Goal: Find specific page/section: Find specific page/section

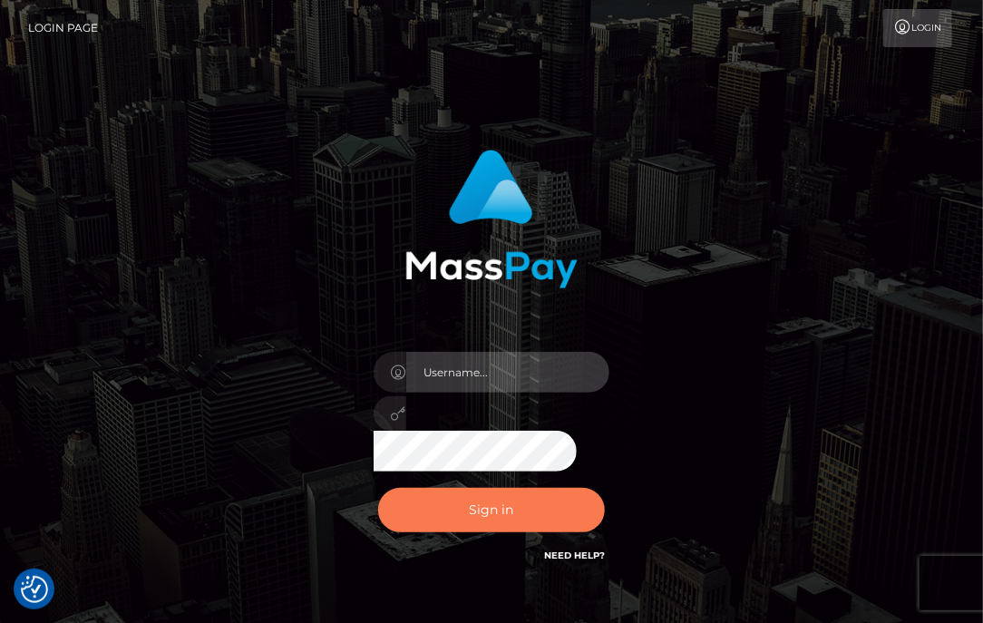
type input "aluasupport"
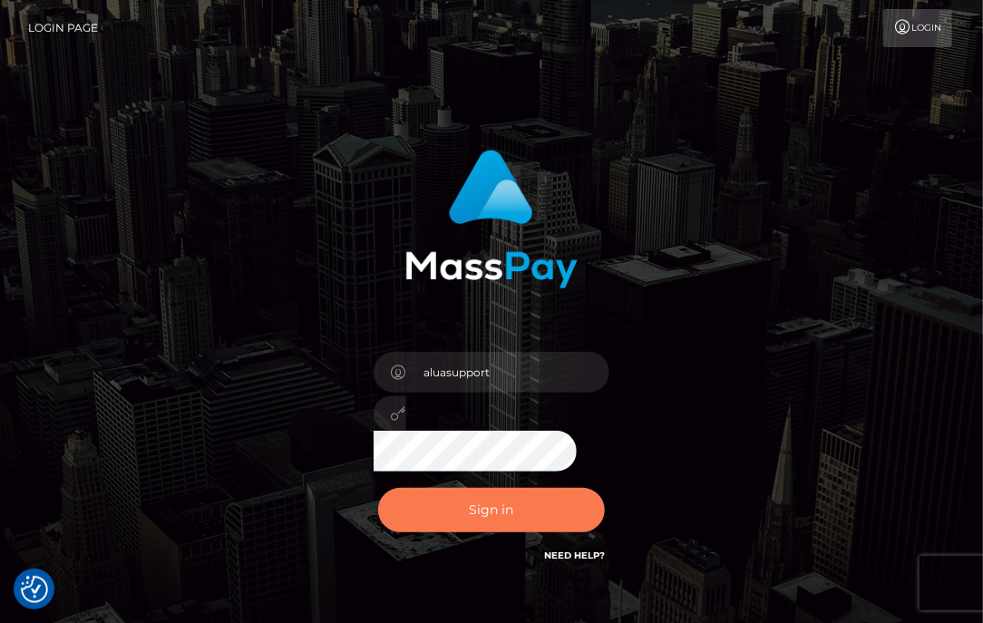
click at [492, 514] on button "Sign in" at bounding box center [491, 510] width 227 height 44
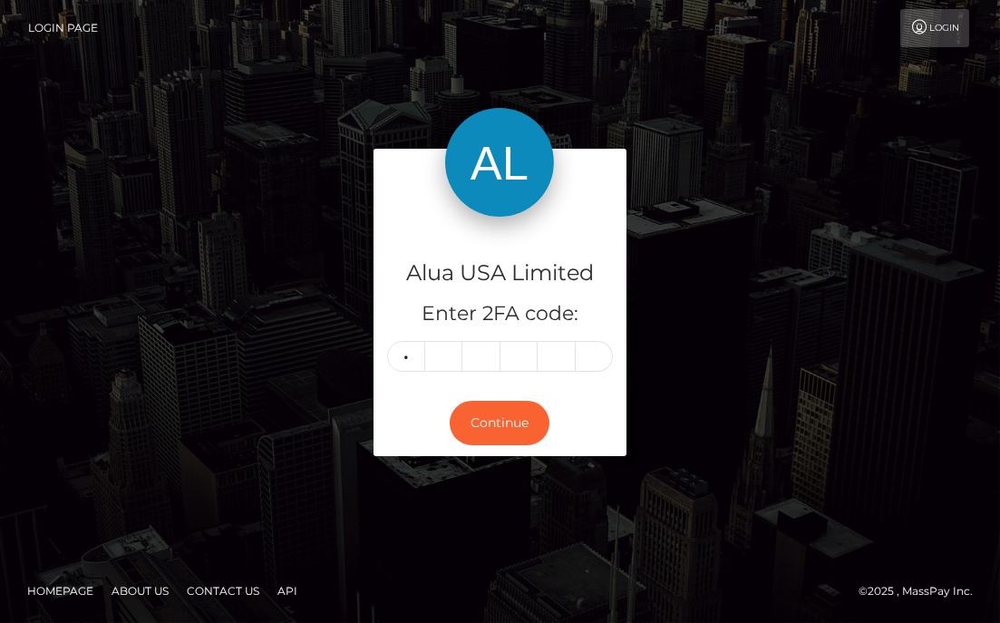
type input "5"
type input "2"
type input "3"
type input "5"
type input "1"
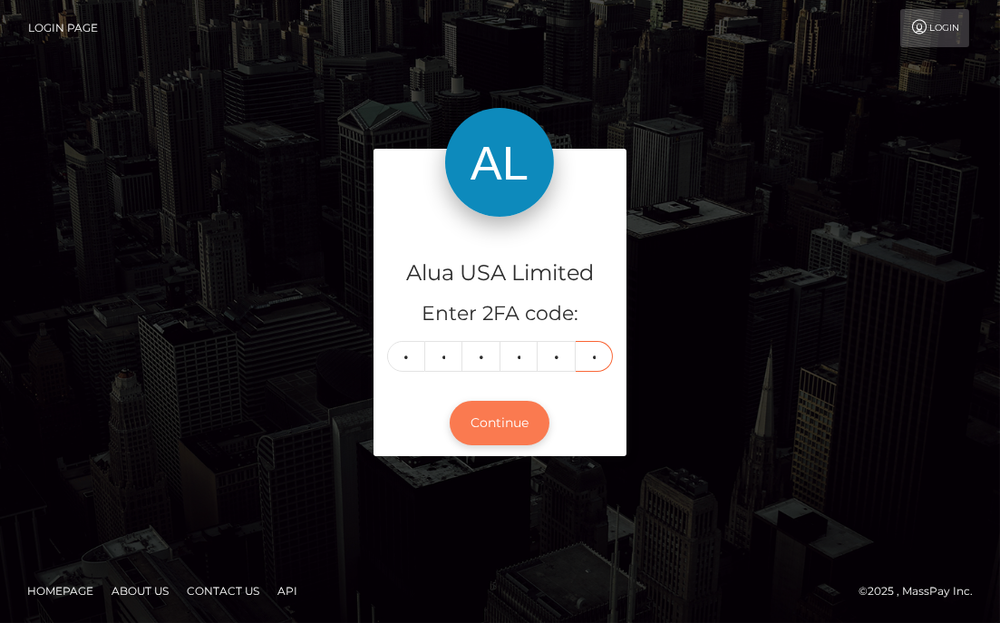
type input "6"
click at [492, 409] on button "Continue" at bounding box center [500, 423] width 100 height 44
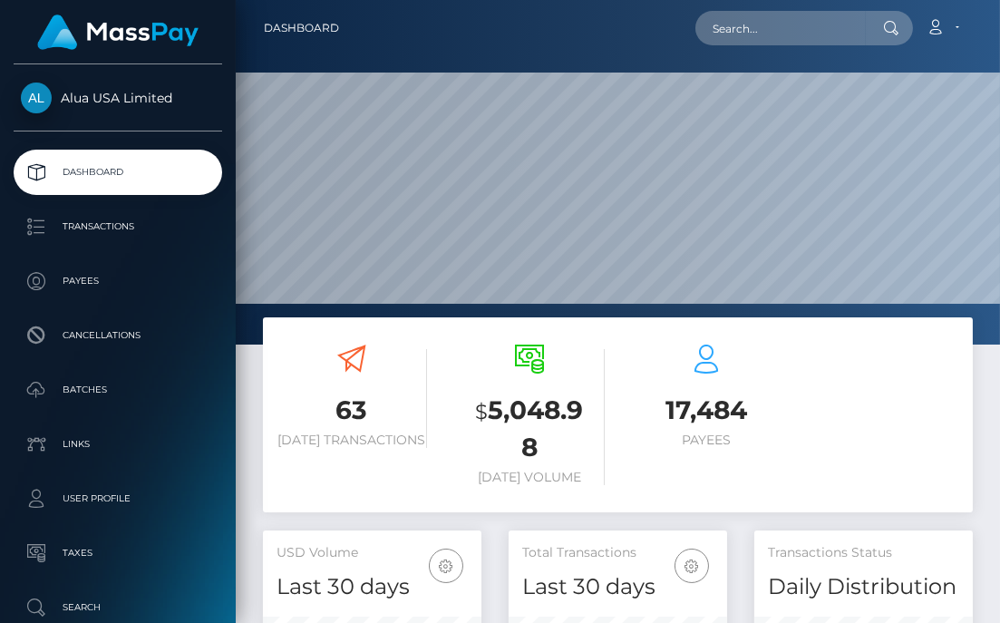
scroll to position [320, 219]
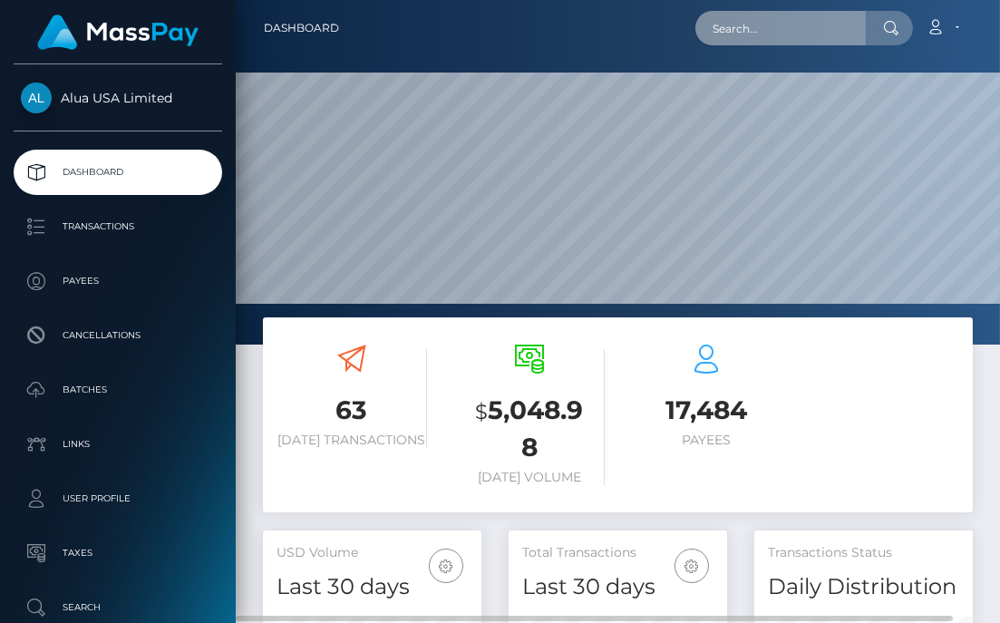
click at [822, 24] on input "text" at bounding box center [781, 28] width 171 height 34
paste input "5eac8f3091b2a73c27157885"
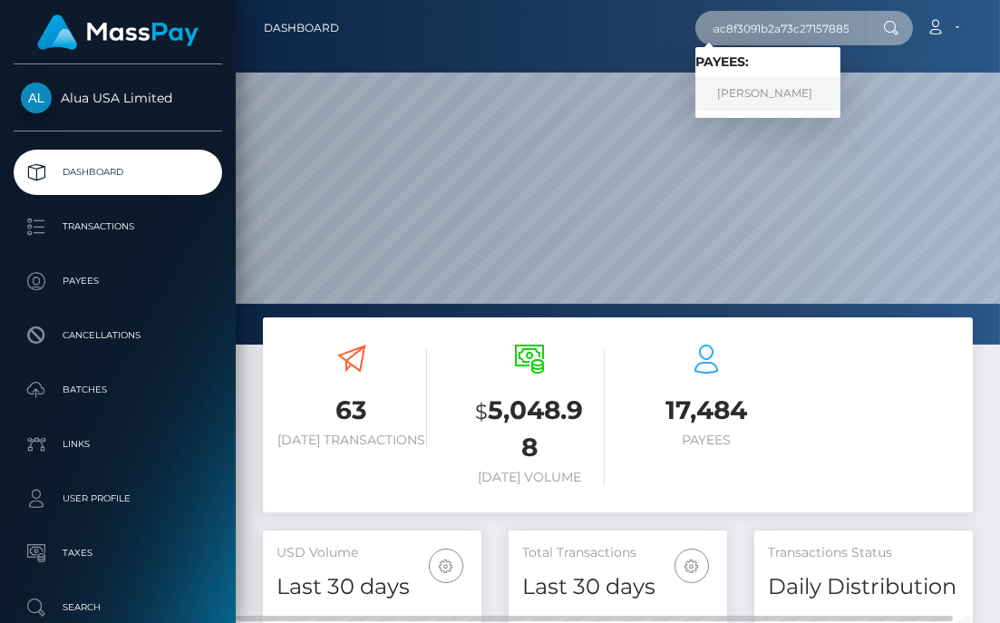
type input "5eac8f3091b2a73c27157885"
click at [757, 102] on link "Alexandra Samuray" at bounding box center [768, 94] width 145 height 34
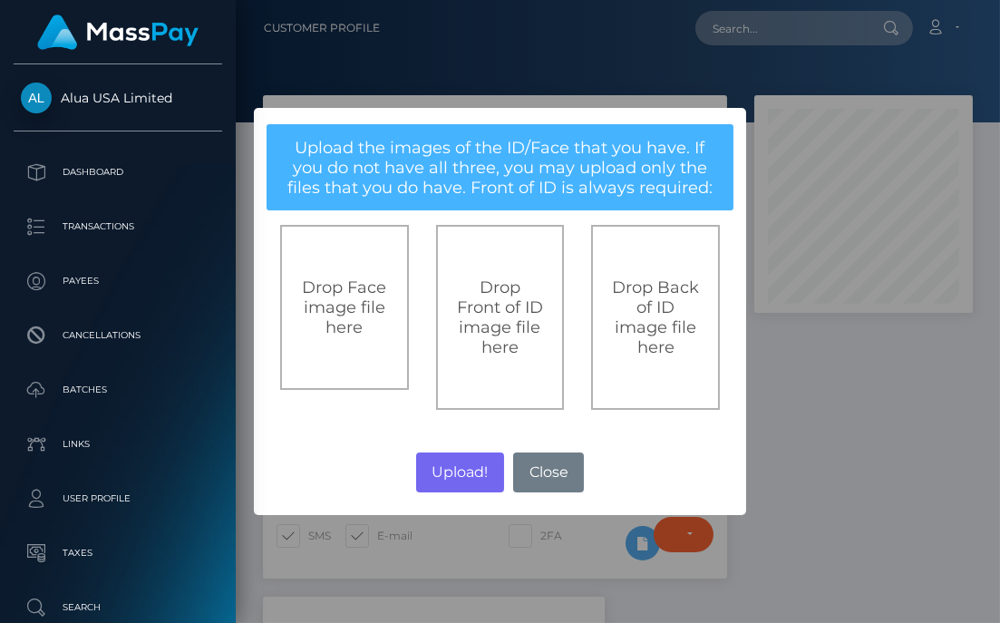
scroll to position [217, 219]
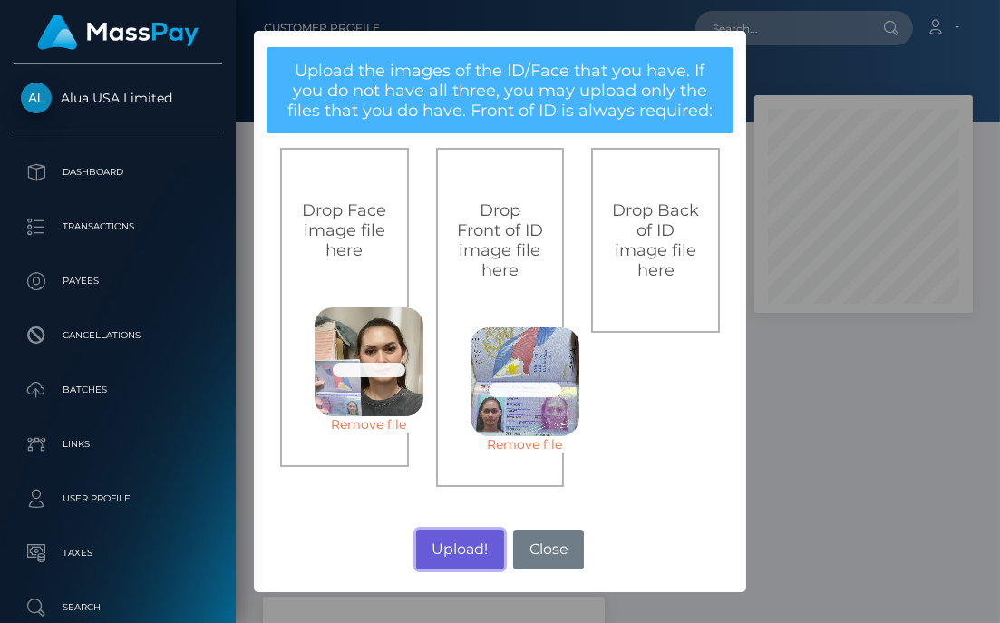
click at [463, 552] on button "Upload!" at bounding box center [460, 550] width 88 height 40
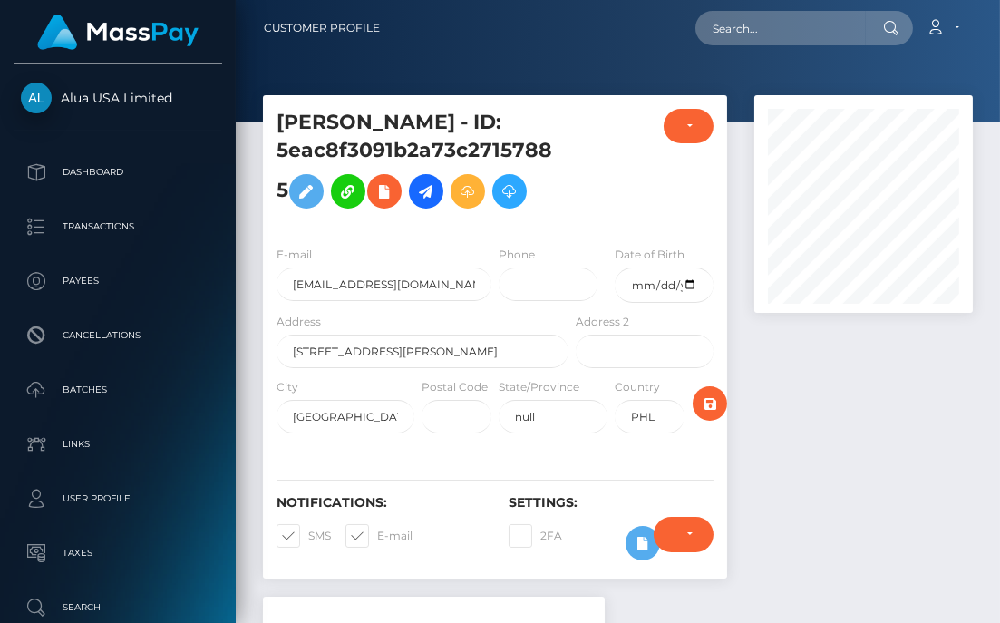
scroll to position [680, 0]
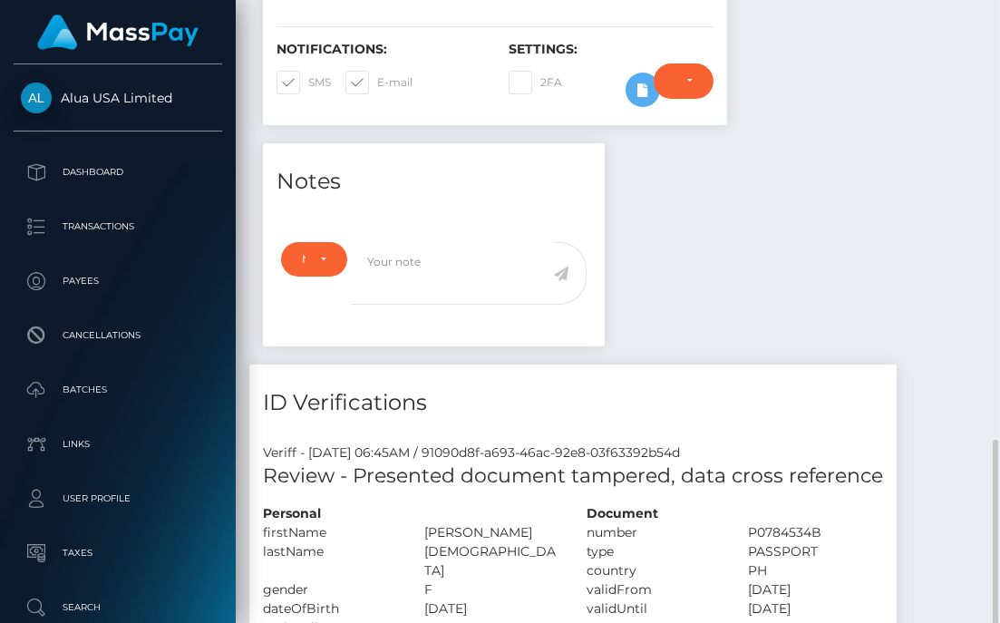
scroll to position [680, 0]
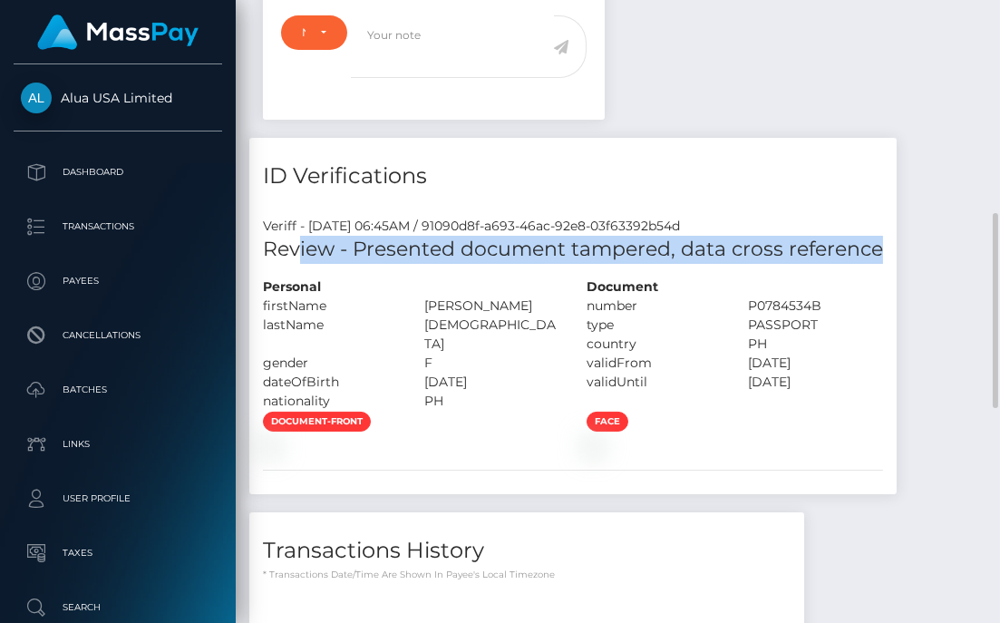
copy h5 "[DEMOGRAPHIC_DATA] - Presented document tampered, data cross reference"
drag, startPoint x: 888, startPoint y: 252, endPoint x: 262, endPoint y: 264, distance: 625.9
click at [262, 264] on div "Review - Presented document tampered, data cross reference" at bounding box center [573, 257] width 648 height 42
copy h5 "Review - Presented document tampered, data cross reference"
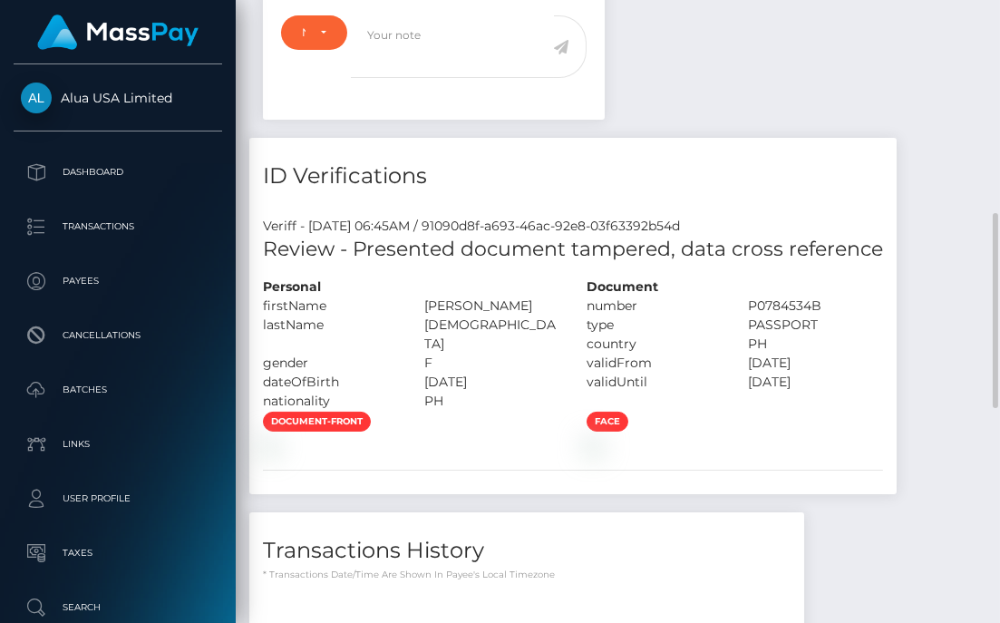
click at [780, 30] on div "Notes Note Type Compliance Clear Compliance General Note Type" at bounding box center [617, 334] width 737 height 835
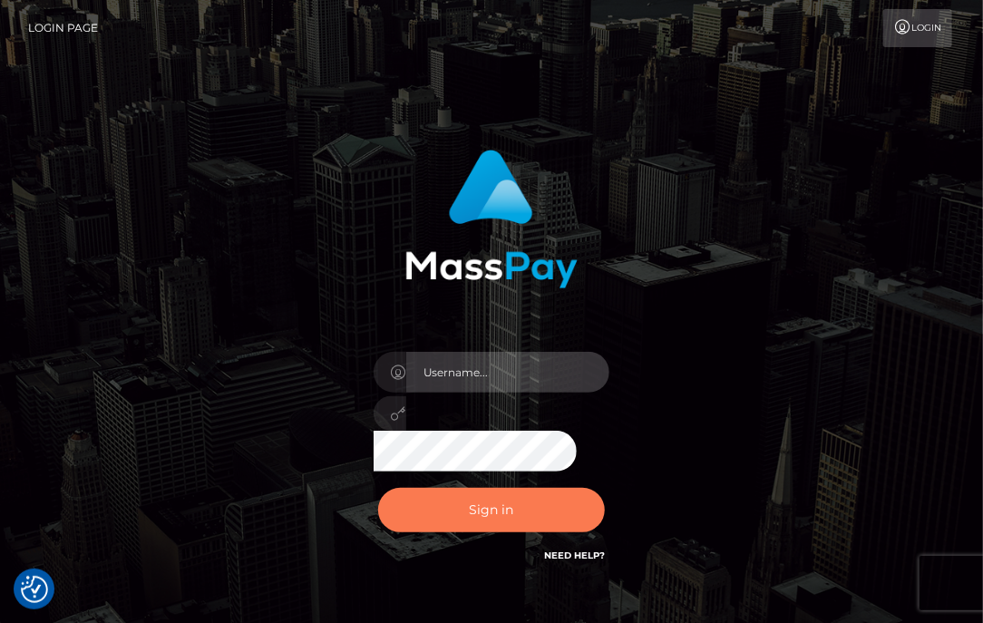
type input "aluasupport"
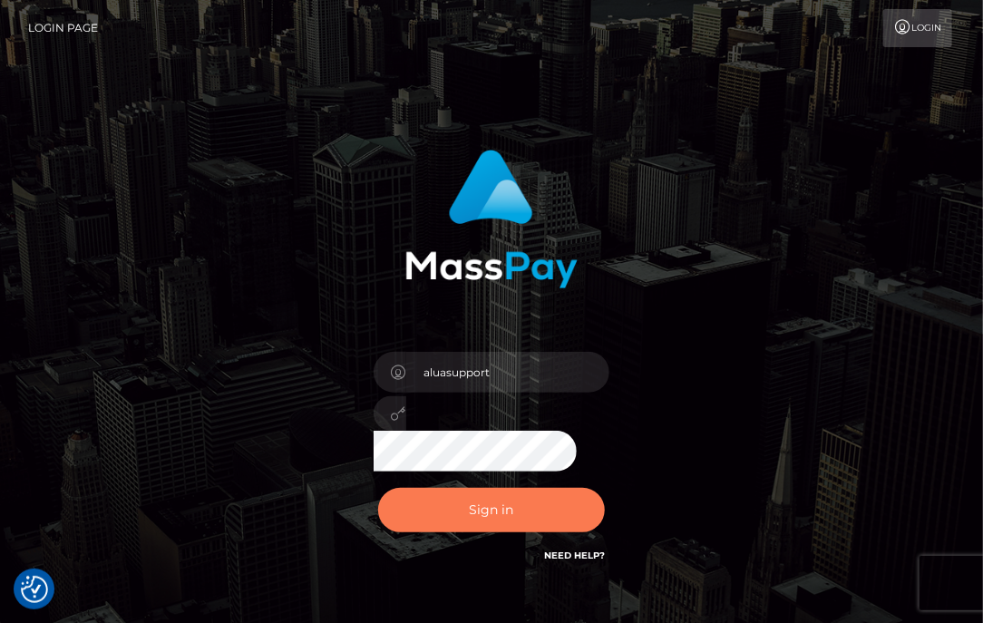
click at [510, 521] on button "Sign in" at bounding box center [491, 510] width 227 height 44
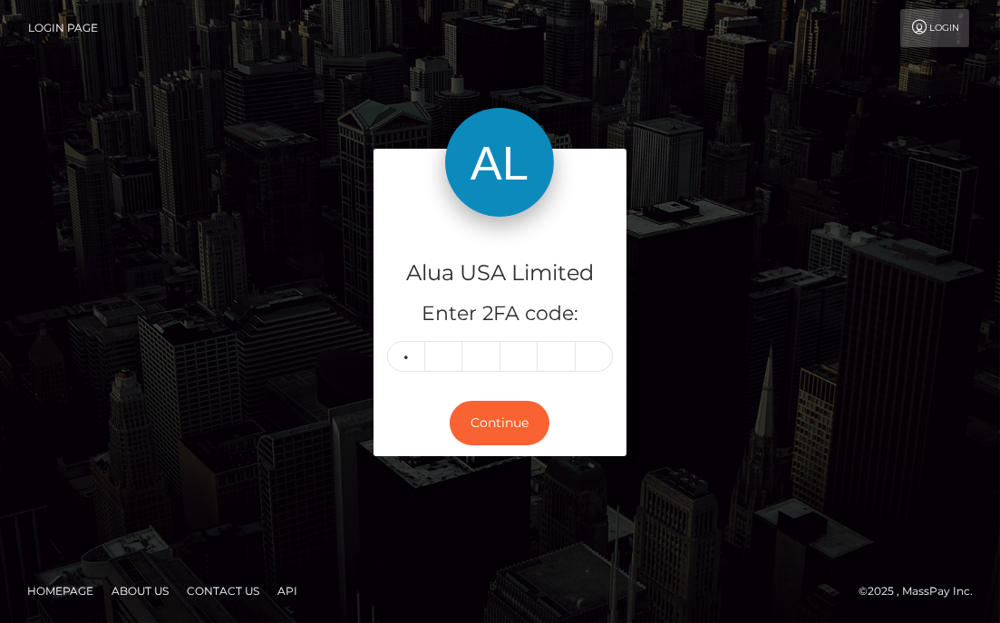
type input "1"
type input "7"
type input "2"
type input "9"
type input "8"
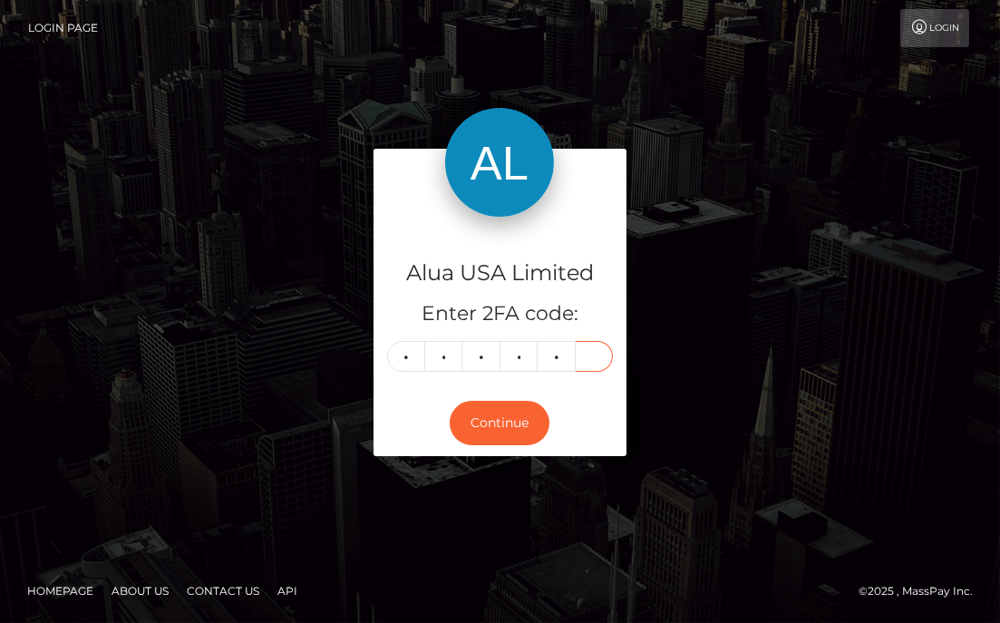
type input "9"
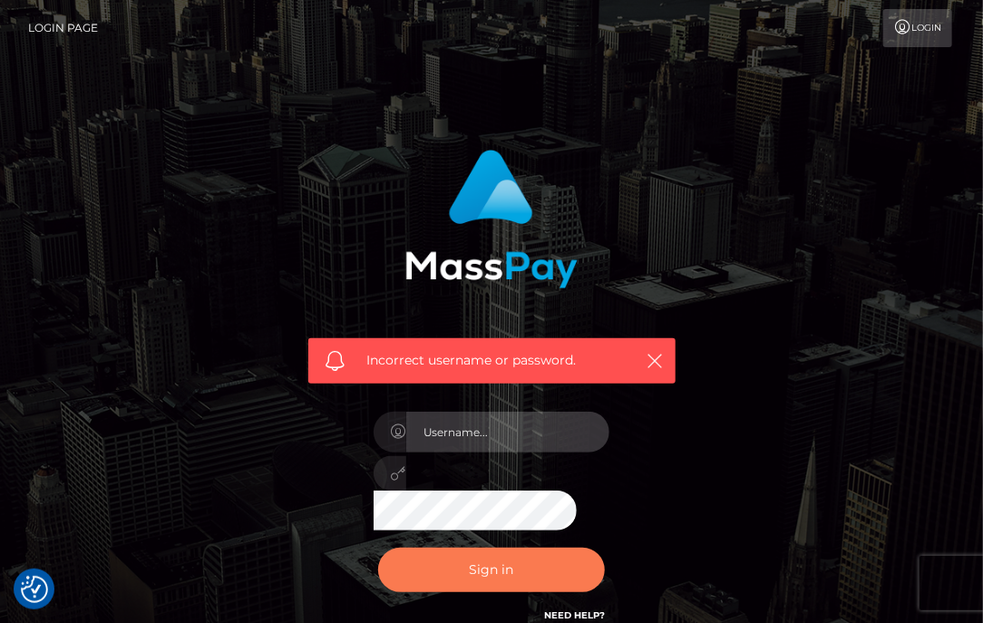
type input "aluasupport"
click at [473, 566] on button "Sign in" at bounding box center [491, 570] width 227 height 44
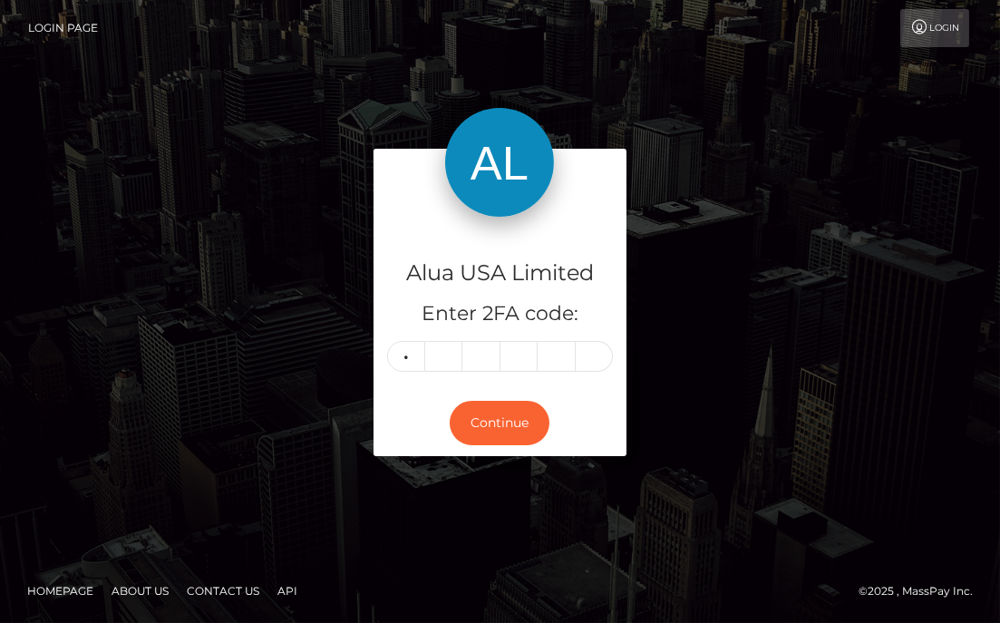
type input "7"
type input "1"
type input "4"
type input "5"
type input "6"
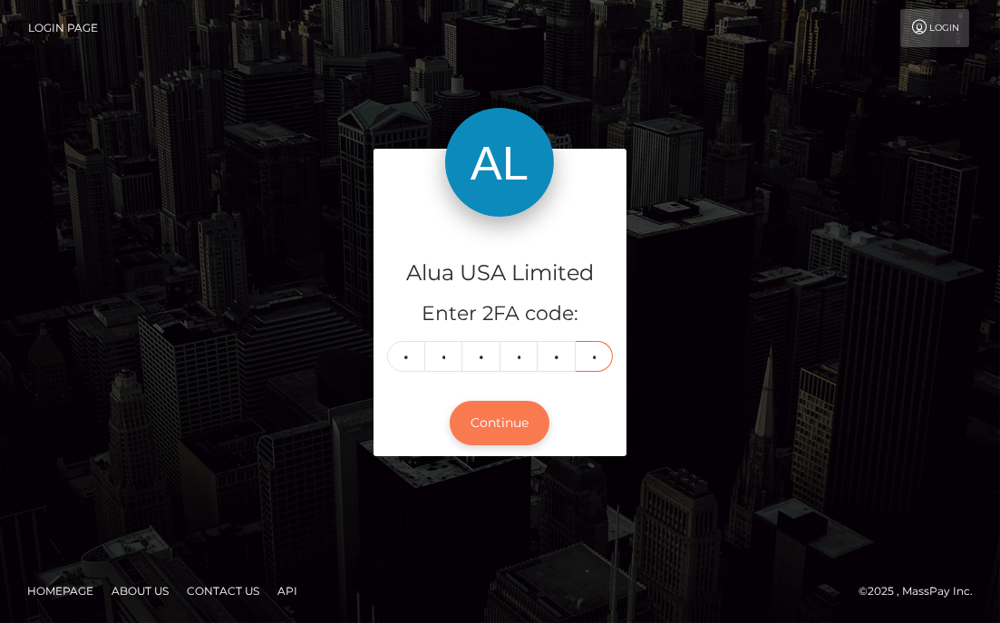
type input "5"
click at [499, 440] on button "Continue" at bounding box center [500, 423] width 100 height 44
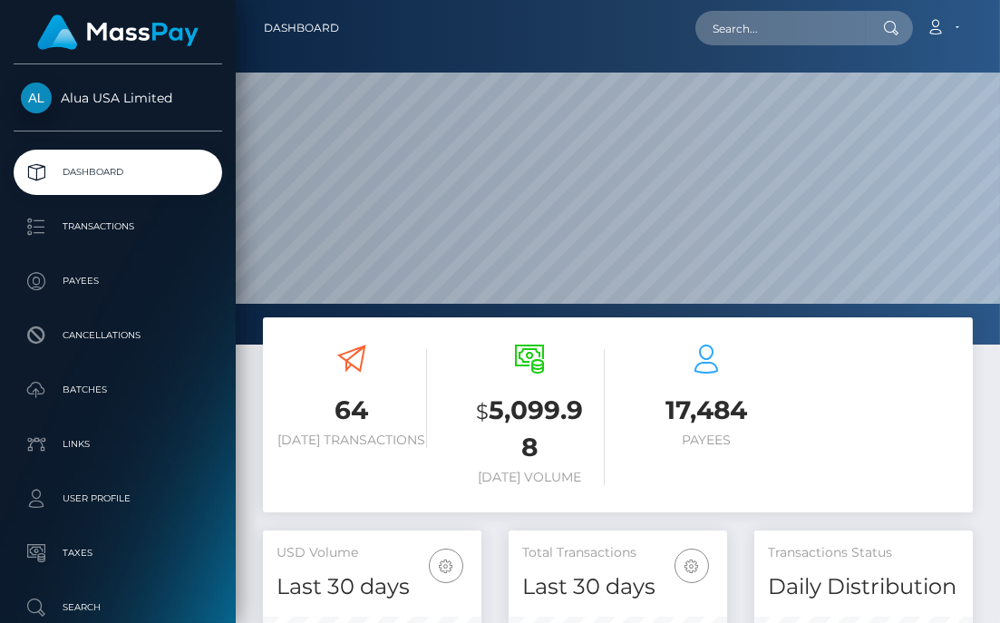
scroll to position [320, 219]
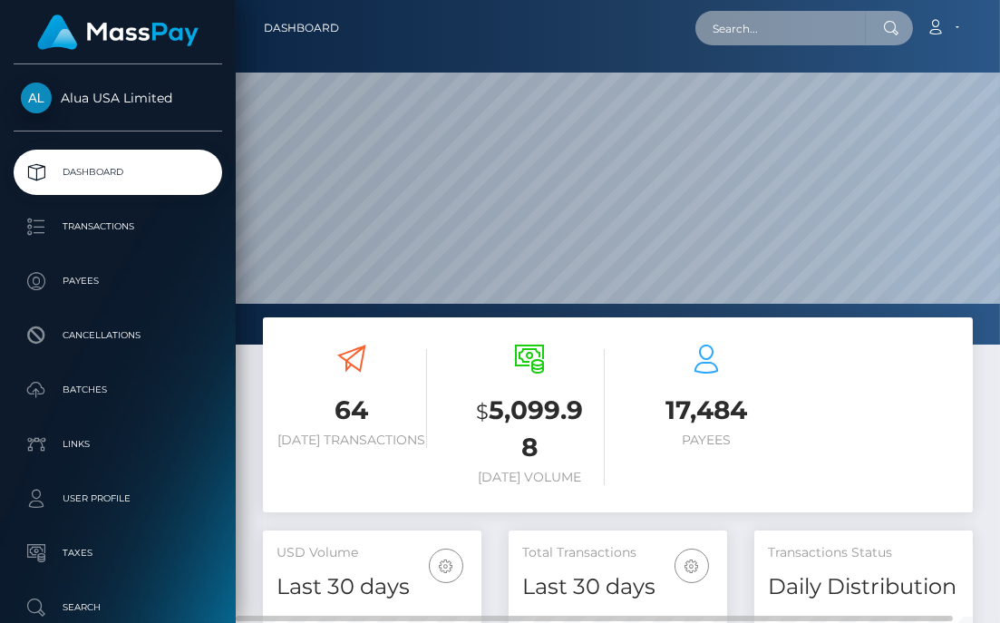
click at [785, 19] on input "text" at bounding box center [781, 28] width 171 height 34
paste input "5eac8f3091b2a73c27157885"
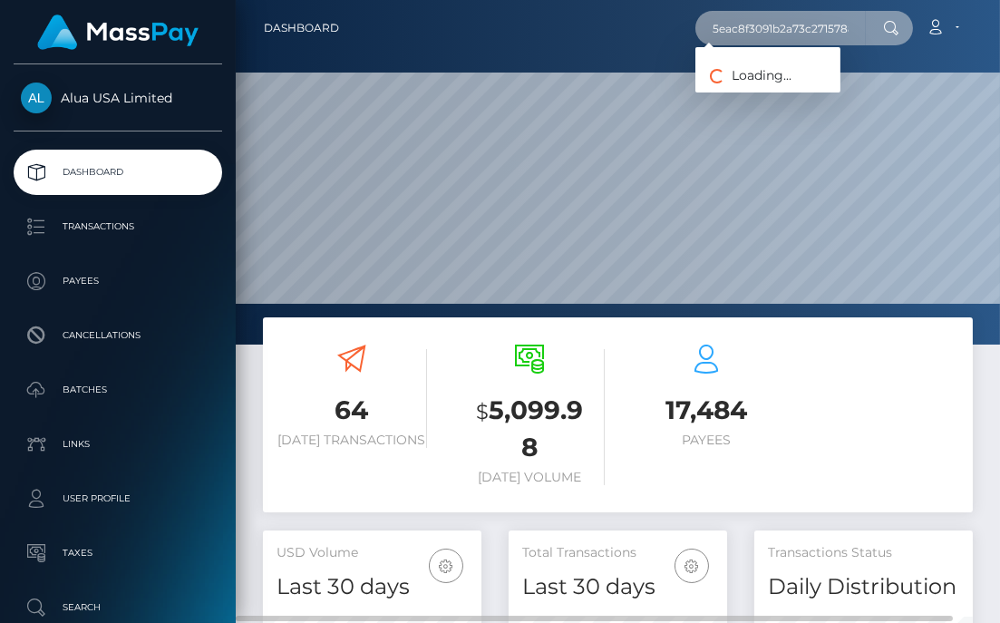
scroll to position [0, 12]
type input "5eac8f3091b2a73c27157885"
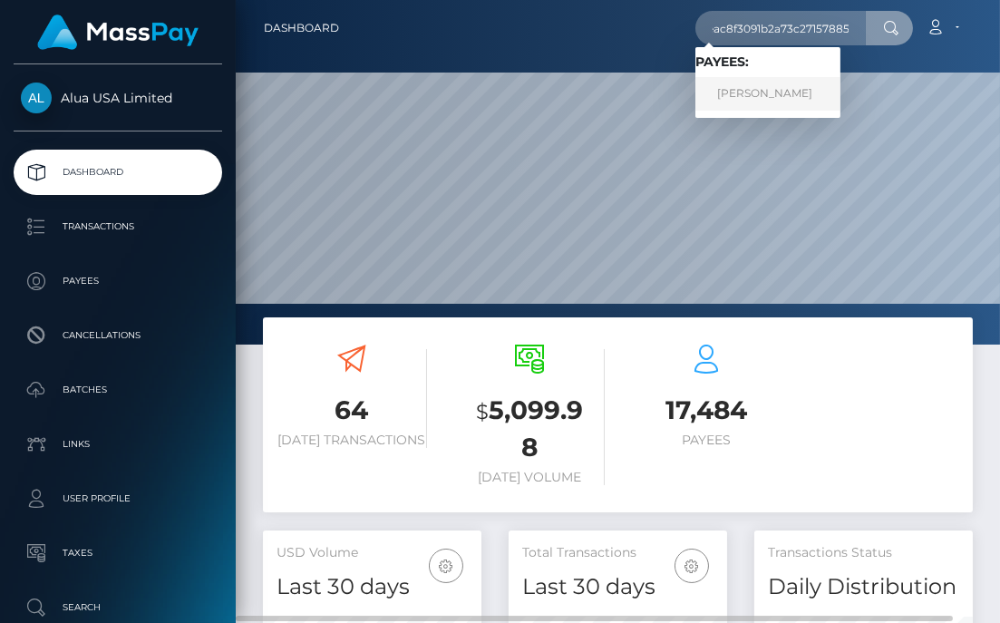
click at [769, 91] on link "Alexandra Samuray" at bounding box center [768, 94] width 145 height 34
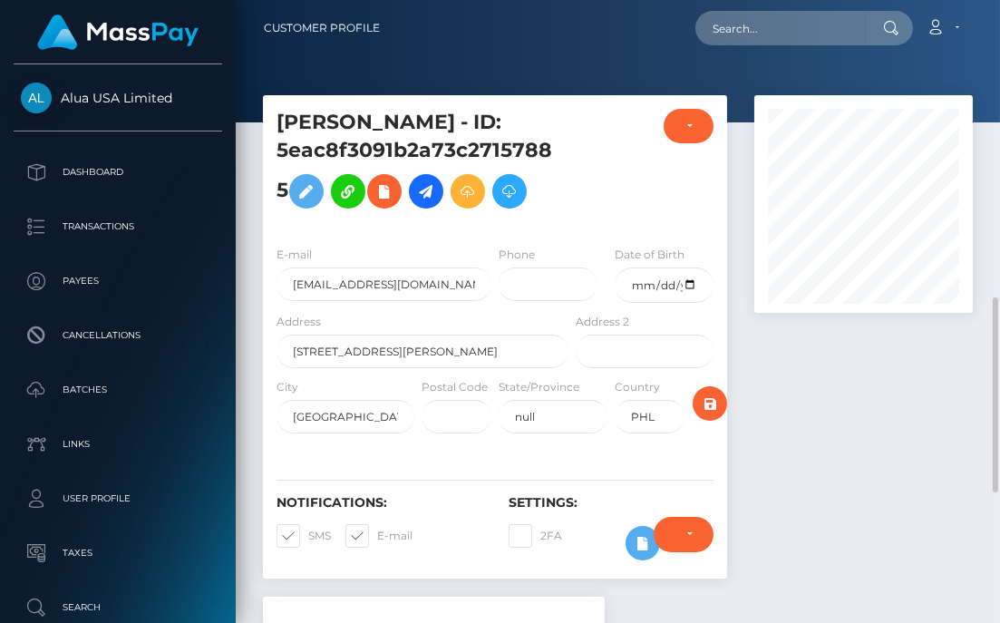
scroll to position [227, 0]
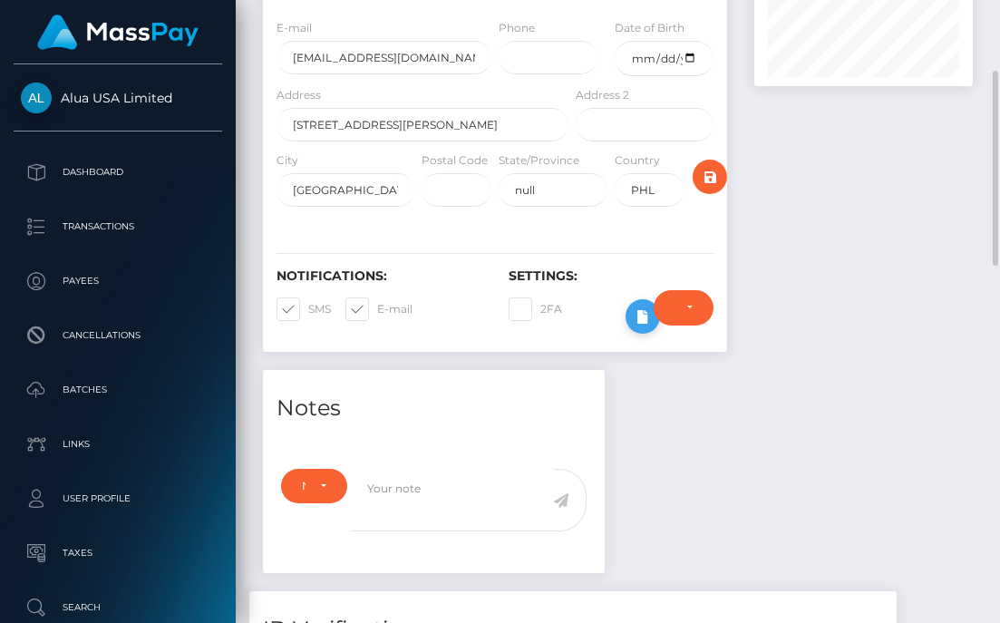
click at [637, 312] on icon at bounding box center [643, 317] width 22 height 23
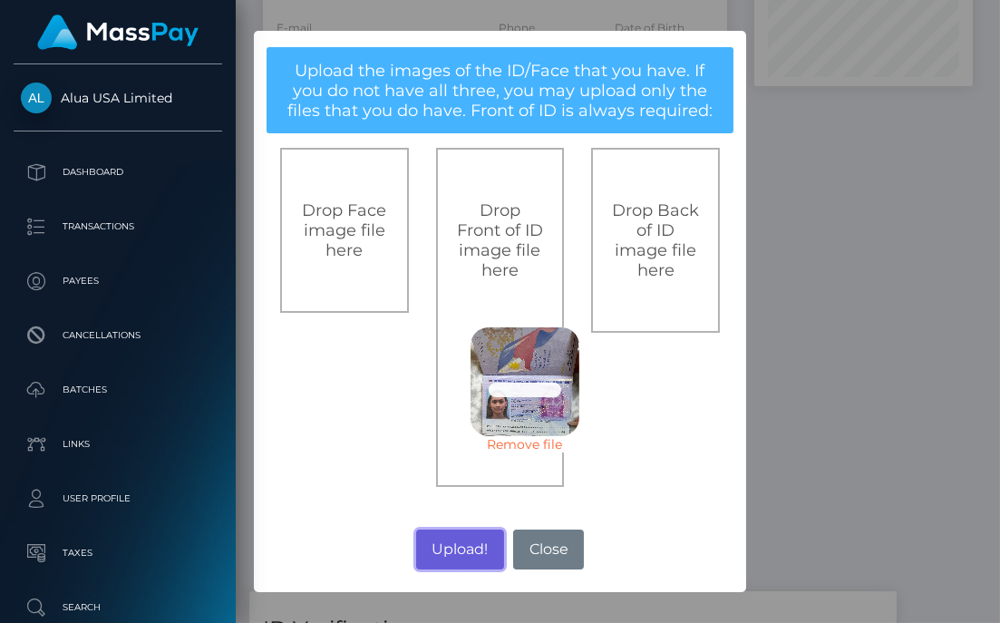
click at [463, 543] on button "Upload!" at bounding box center [460, 550] width 88 height 40
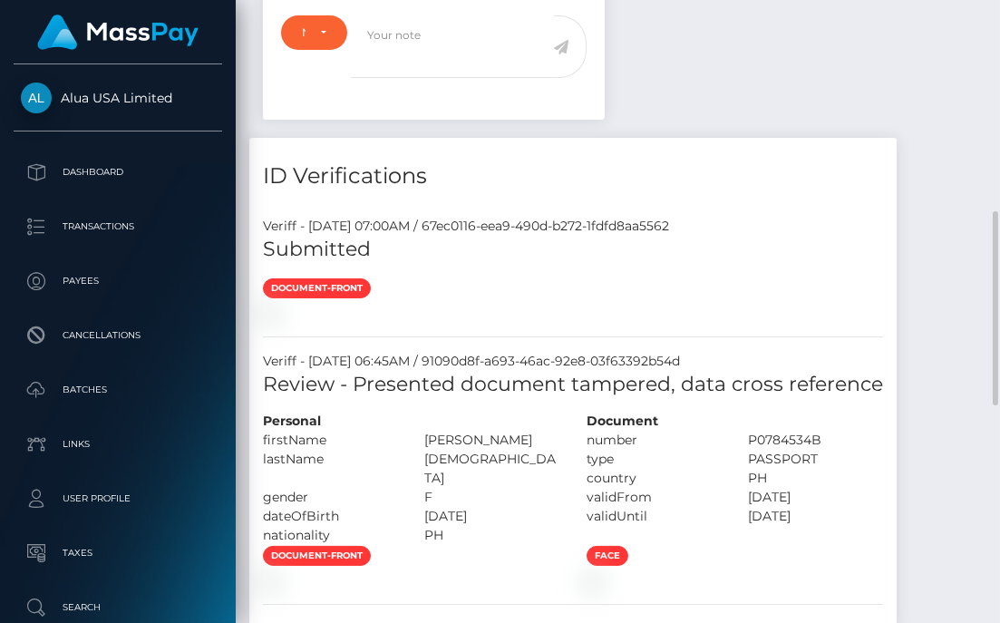
scroll to position [1134, 0]
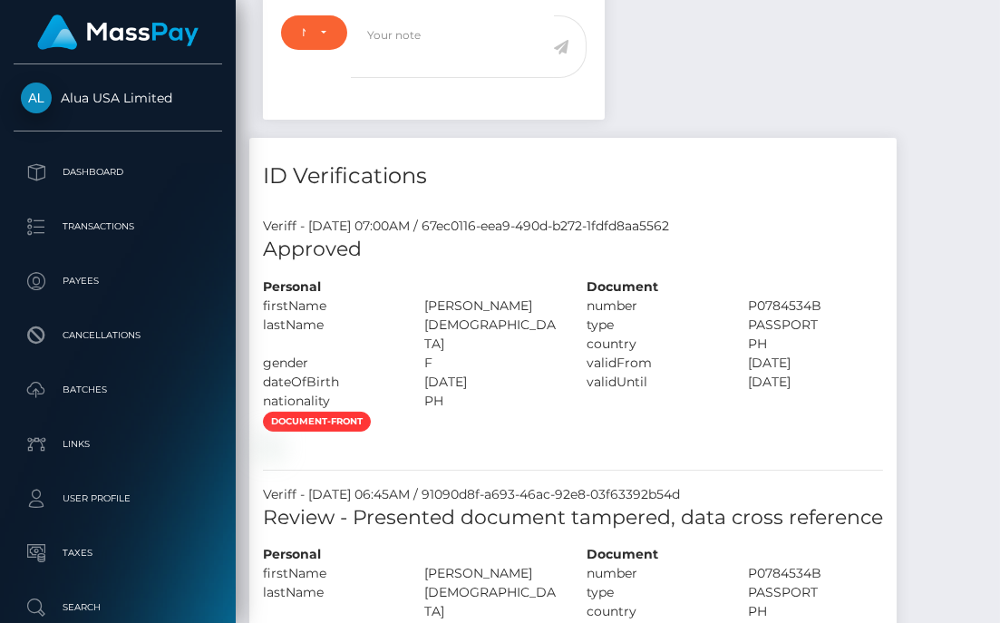
scroll to position [907, 0]
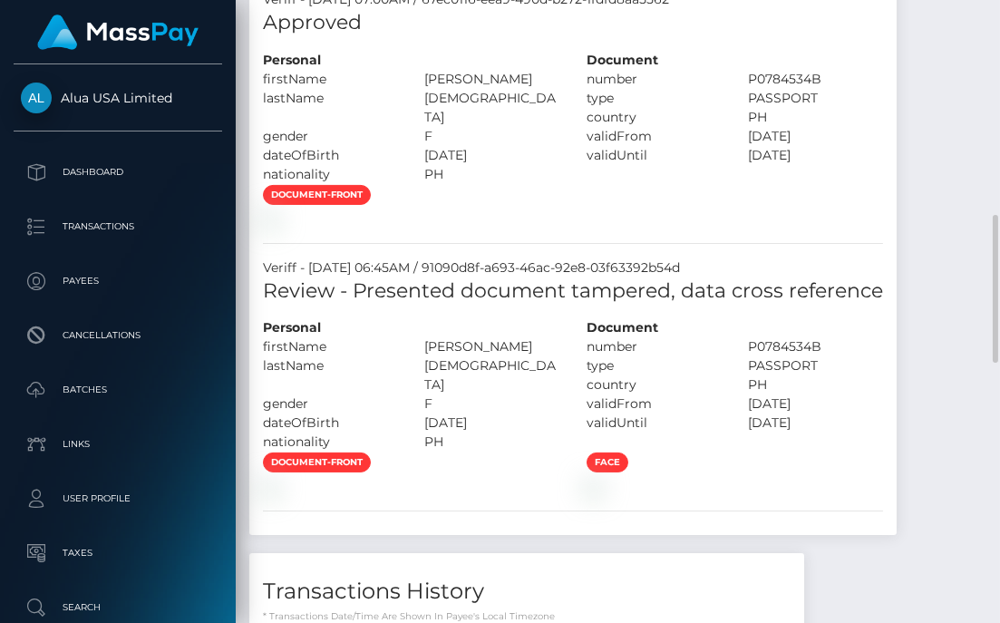
click at [632, 229] on div "document-front" at bounding box center [573, 206] width 648 height 44
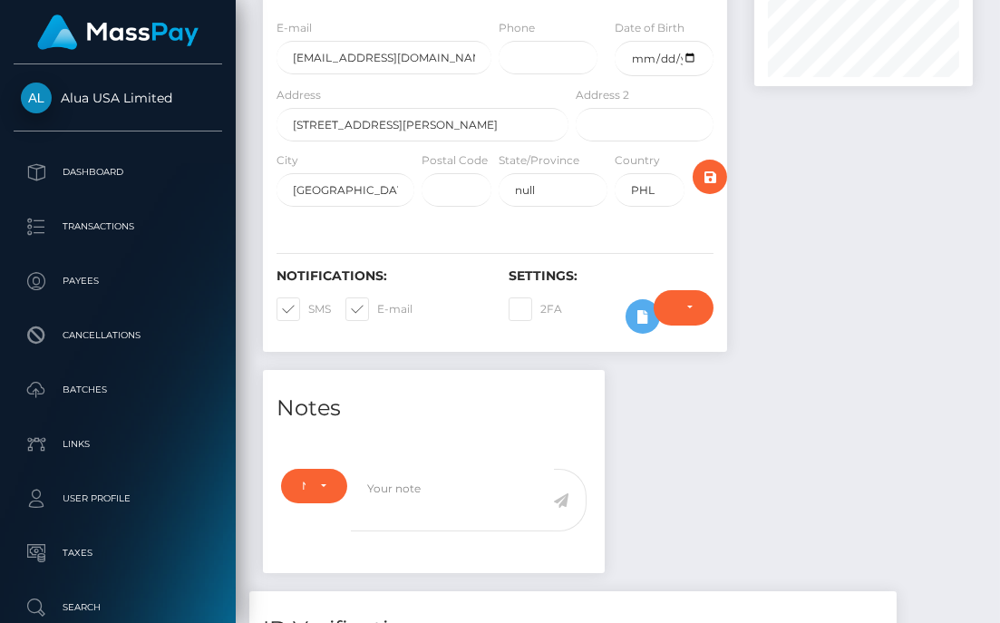
scroll to position [0, 0]
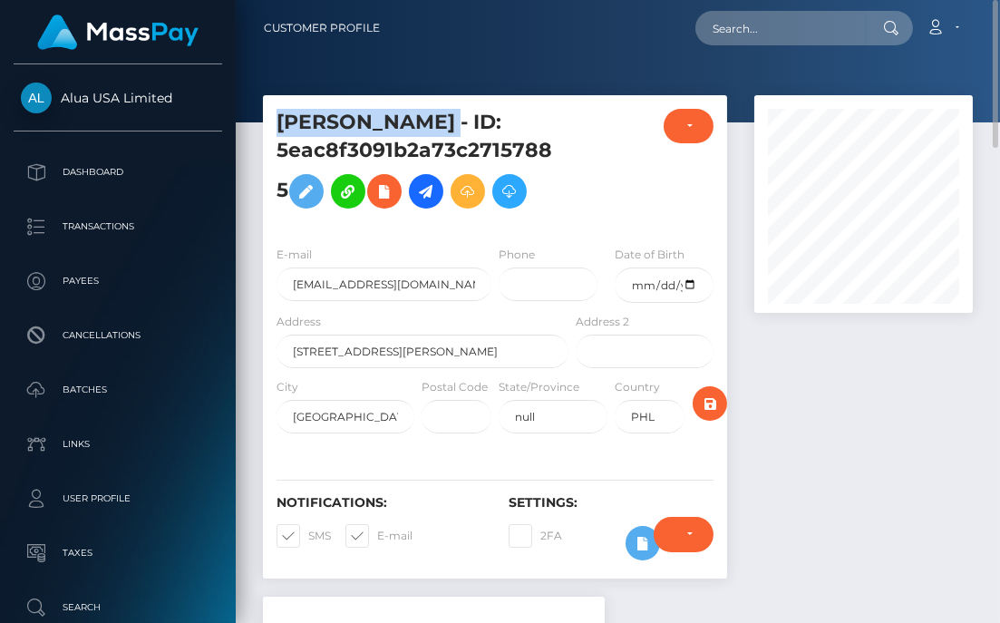
copy h5 "ALEXANDRA RUBIATO SAMURAY"
drag, startPoint x: 282, startPoint y: 126, endPoint x: 384, endPoint y: 154, distance: 105.4
click at [384, 154] on h5 "ALEXANDRA RUBIATO SAMURAY - ID: 5eac8f3091b2a73c27157885" at bounding box center [418, 163] width 282 height 109
copy h5 "ALEXANDRA RUBIATO SAMURAY"
